Goal: Information Seeking & Learning: Find specific fact

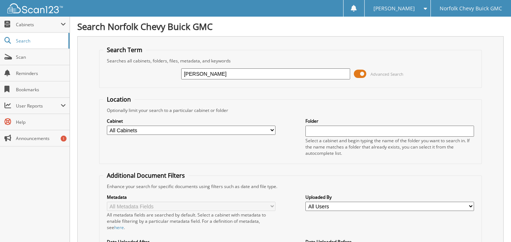
click at [203, 72] on input "NANCY K HANSEN" at bounding box center [265, 73] width 169 height 11
drag, startPoint x: 205, startPoint y: 73, endPoint x: 154, endPoint y: 68, distance: 51.3
click at [154, 68] on div "NANCY K HANSEN Advanced Search" at bounding box center [290, 74] width 375 height 20
type input "KURT L HANSEN"
click at [262, 101] on fieldset "Location Optionally limit your search to a particular cabinet or folder Cabinet…" at bounding box center [290, 129] width 383 height 69
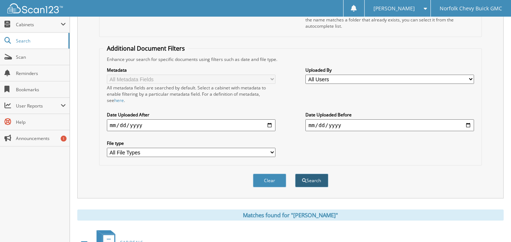
scroll to position [185, 0]
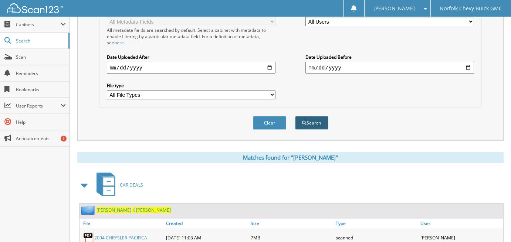
click at [314, 117] on button "Search" at bounding box center [311, 123] width 33 height 14
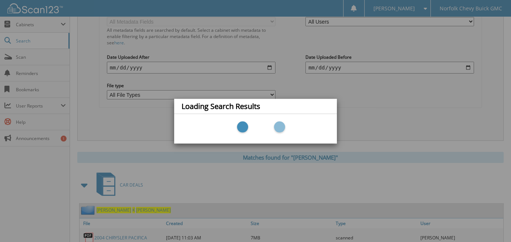
click at [436, 92] on div "Loading Search Results" at bounding box center [255, 121] width 511 height 242
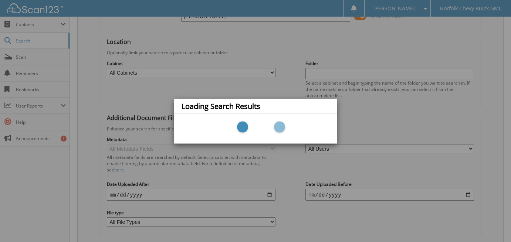
scroll to position [0, 0]
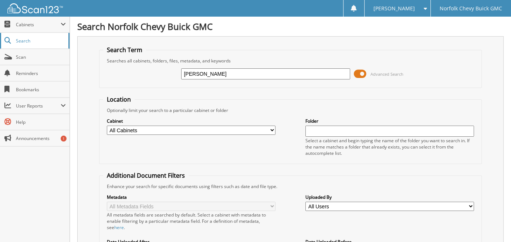
click at [52, 41] on span "Search" at bounding box center [40, 41] width 49 height 6
click at [53, 41] on span "Search" at bounding box center [40, 41] width 49 height 6
click at [47, 23] on span "Cabinets" at bounding box center [38, 24] width 45 height 6
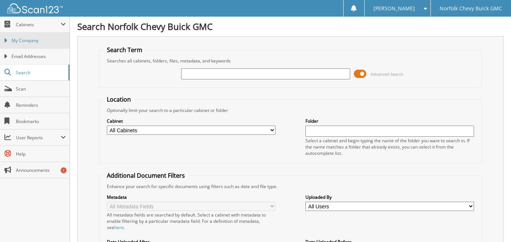
click at [38, 36] on link "My Company" at bounding box center [35, 41] width 70 height 16
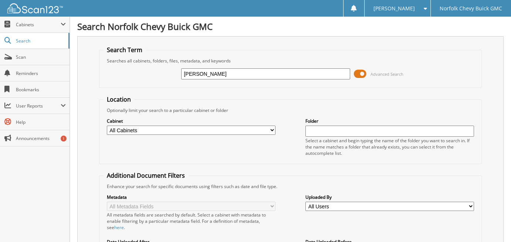
type input "[PERSON_NAME]"
click at [235, 98] on fieldset "Location Optionally limit your search to a particular cabinet or folder Cabinet…" at bounding box center [290, 129] width 383 height 69
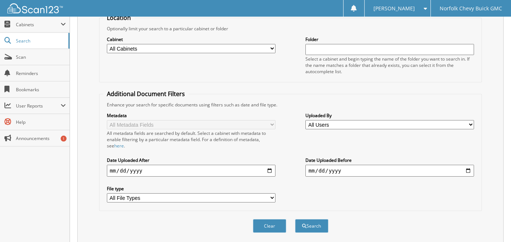
scroll to position [101, 0]
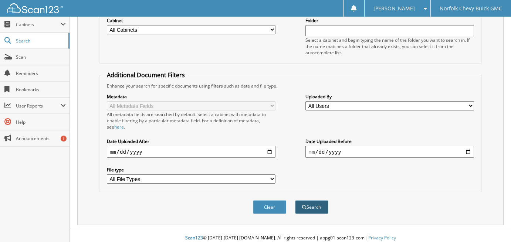
click at [315, 205] on button "Search" at bounding box center [311, 208] width 33 height 14
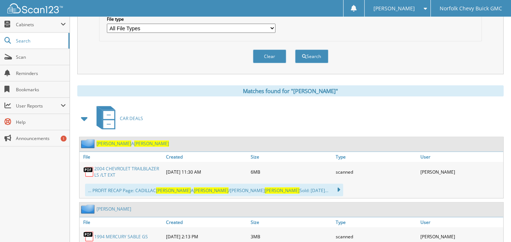
scroll to position [259, 0]
